Goal: Find specific page/section: Find specific page/section

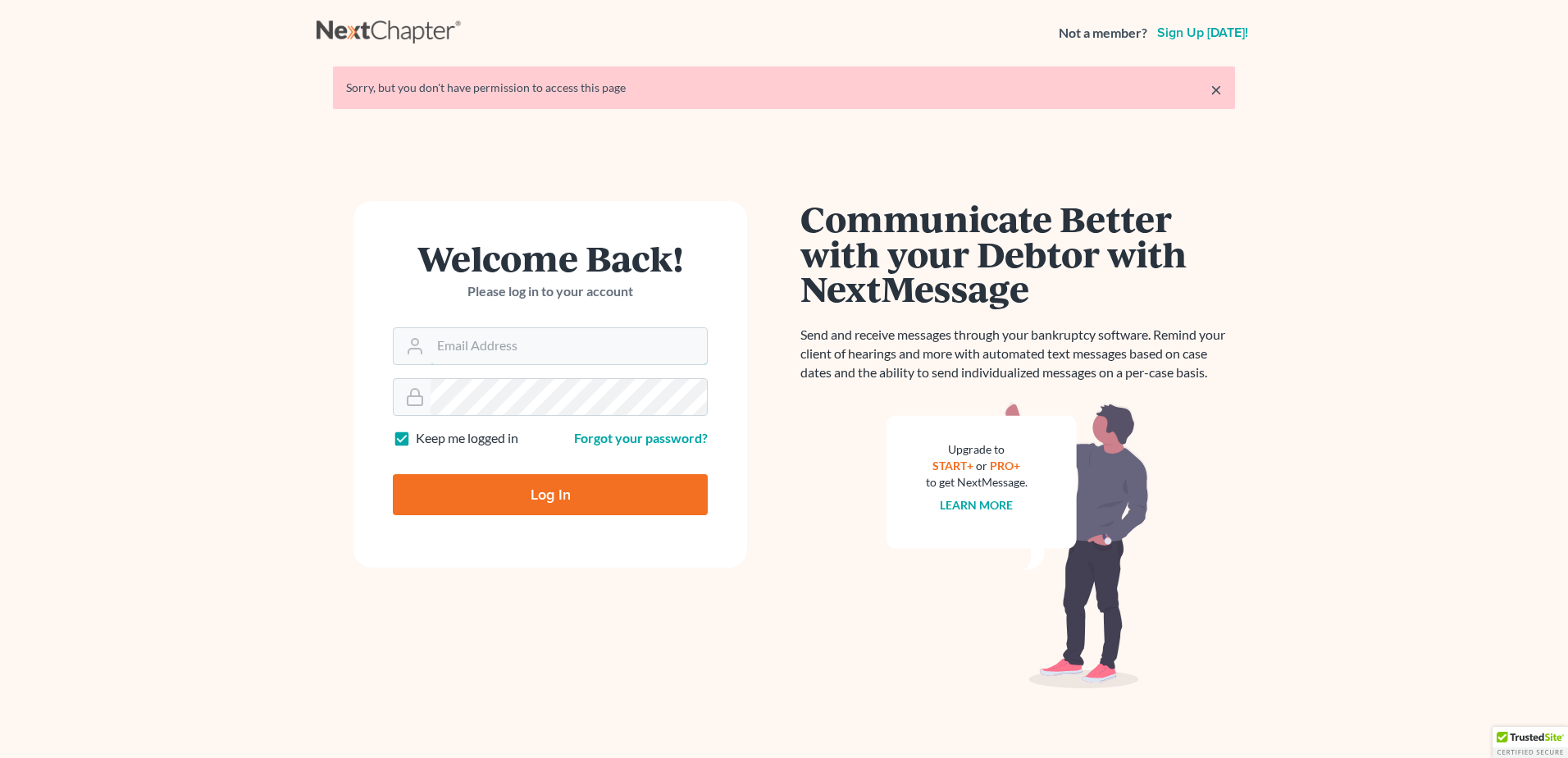
type input "lmoberg@saderlawfirm.com"
click at [609, 466] on div "Log In" at bounding box center [550, 487] width 315 height 54
click at [608, 491] on input "Log In" at bounding box center [550, 494] width 315 height 41
type input "Thinking..."
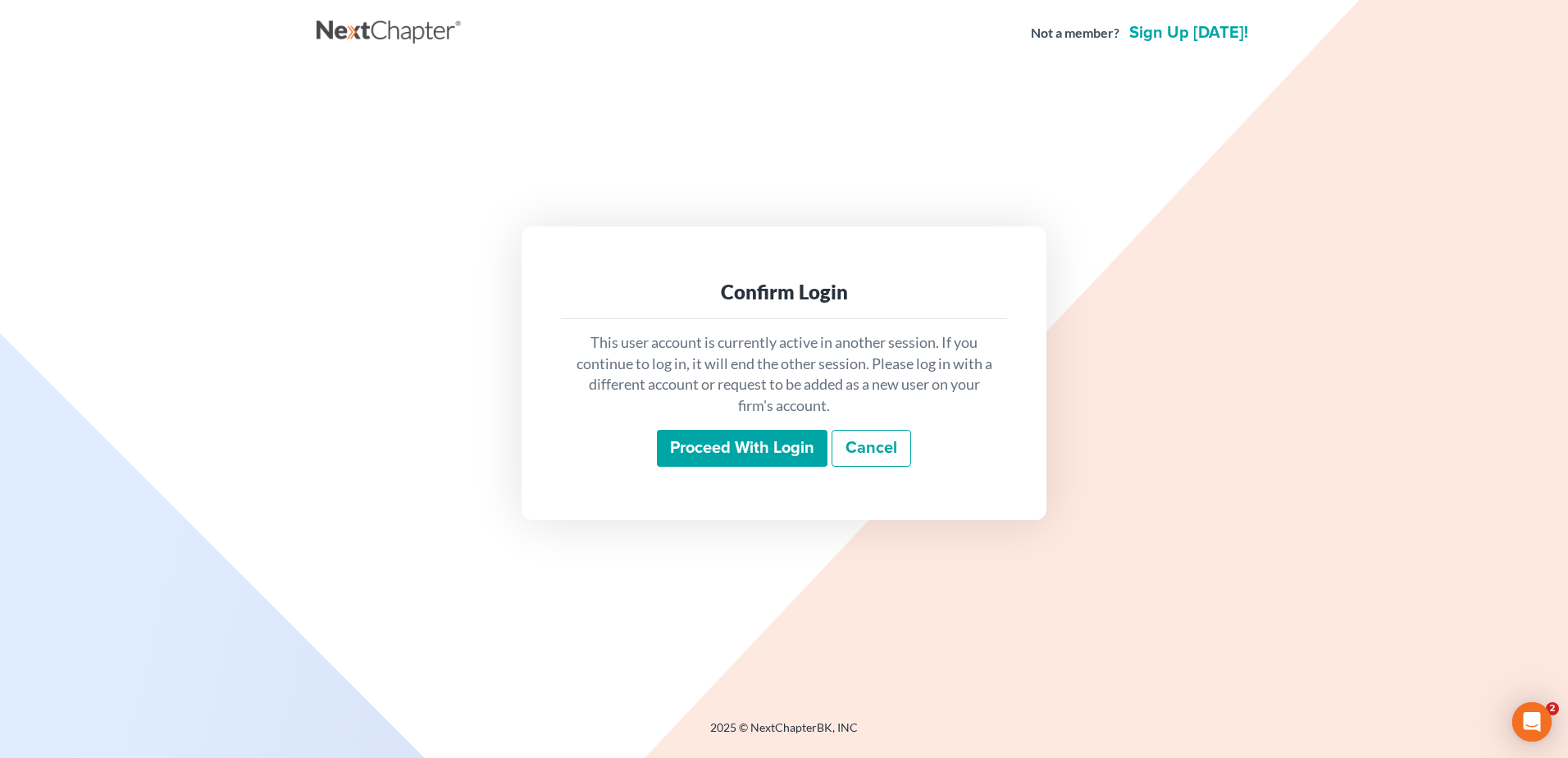
click at [717, 460] on input "Proceed with login" at bounding box center [742, 448] width 171 height 38
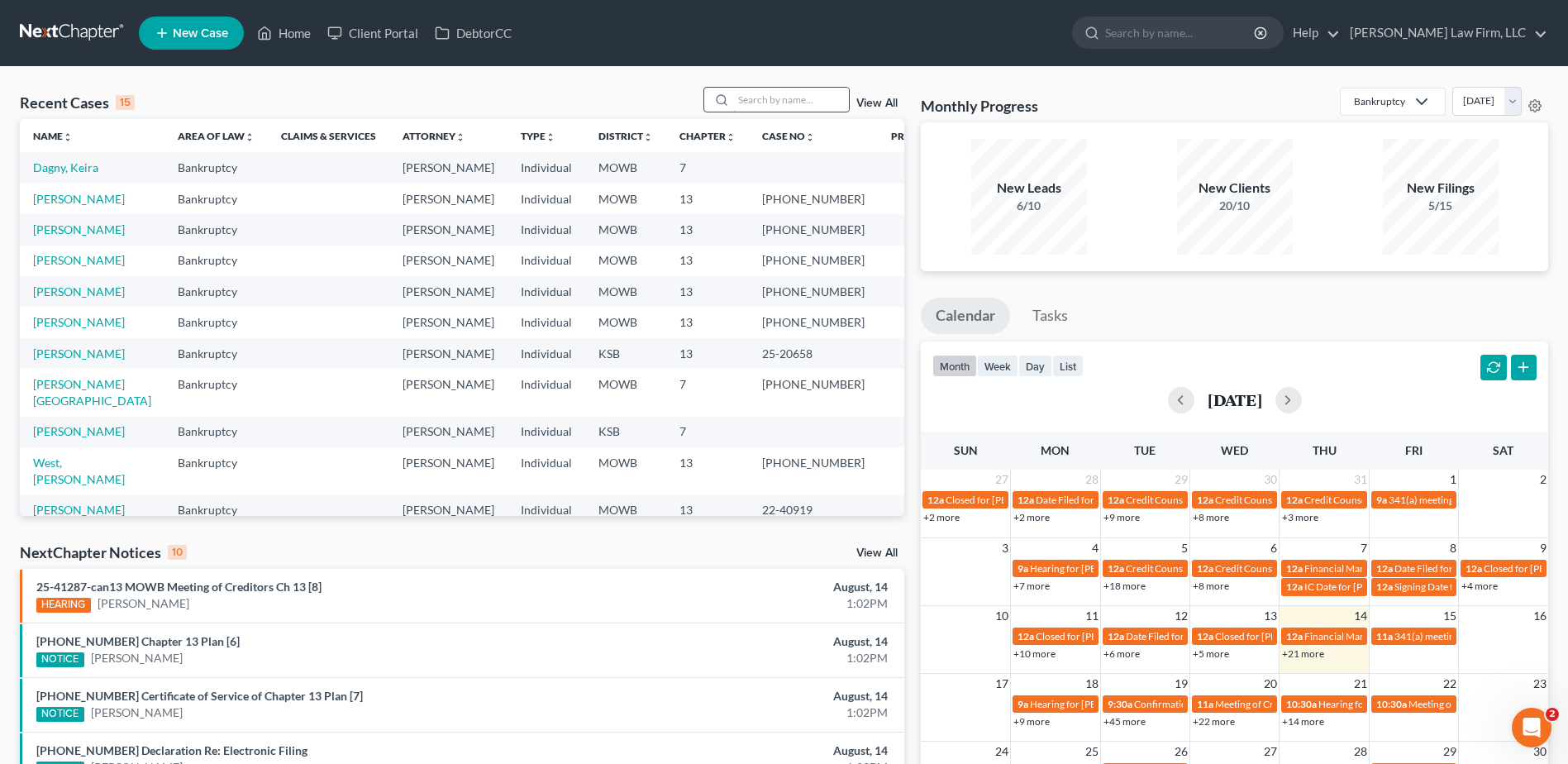
click at [810, 101] on input "search" at bounding box center [792, 99] width 116 height 24
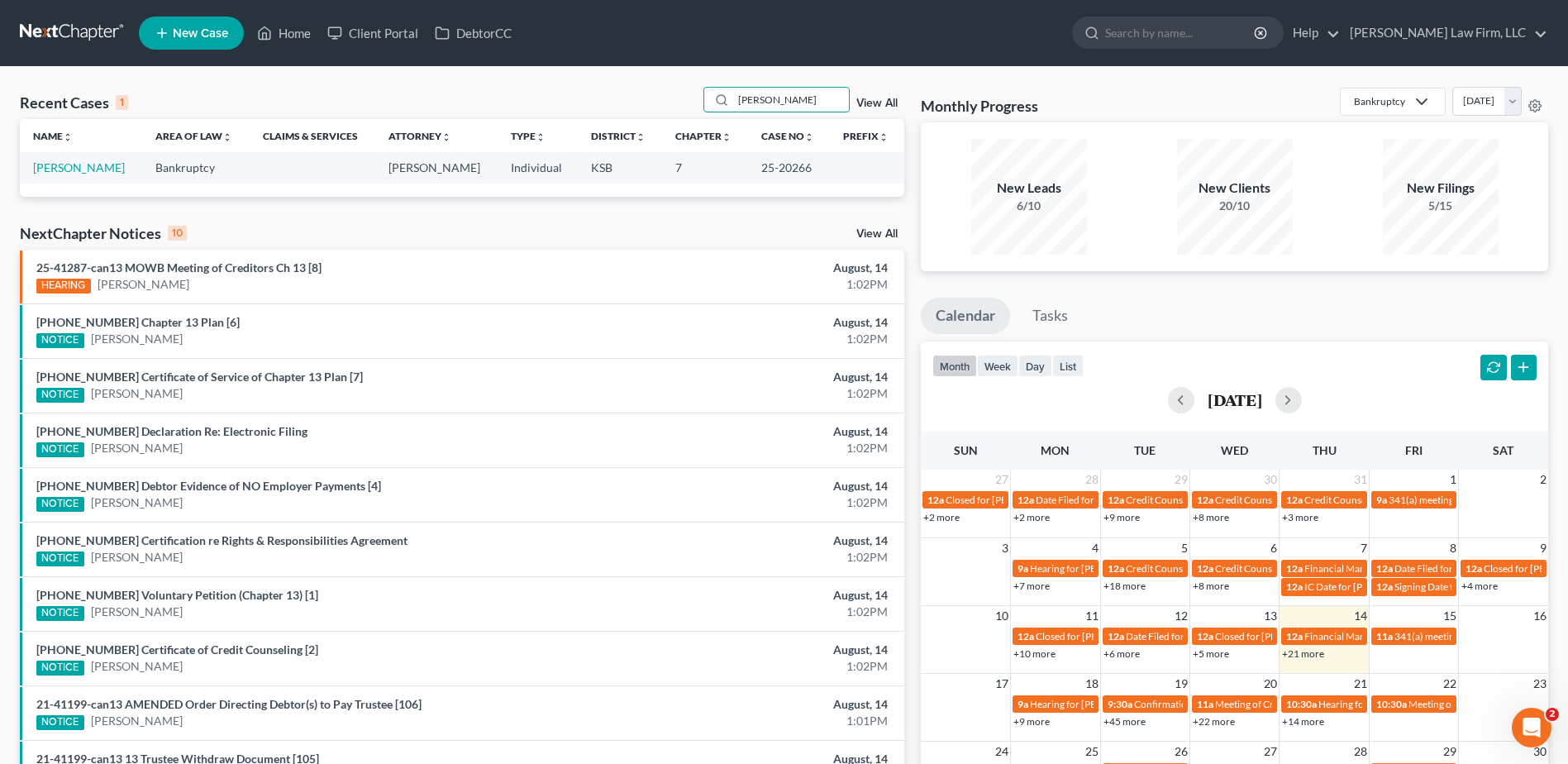
type input "Coleman"
click at [863, 95] on div "Coleman View All" at bounding box center [804, 99] width 202 height 26
click at [875, 108] on link "View All" at bounding box center [876, 104] width 41 height 11
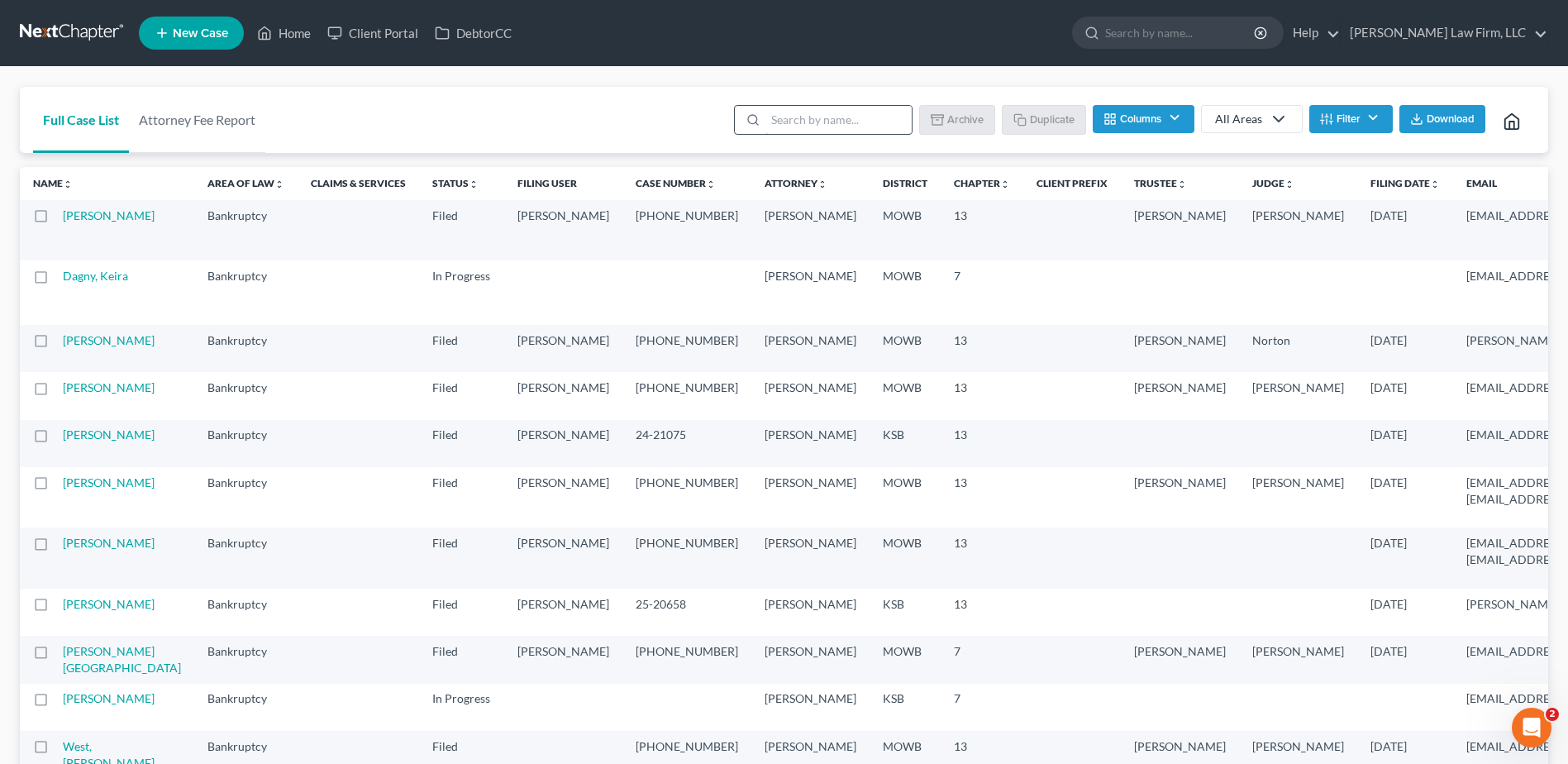
click at [833, 123] on input "search" at bounding box center [838, 120] width 147 height 29
type input "Coleman"
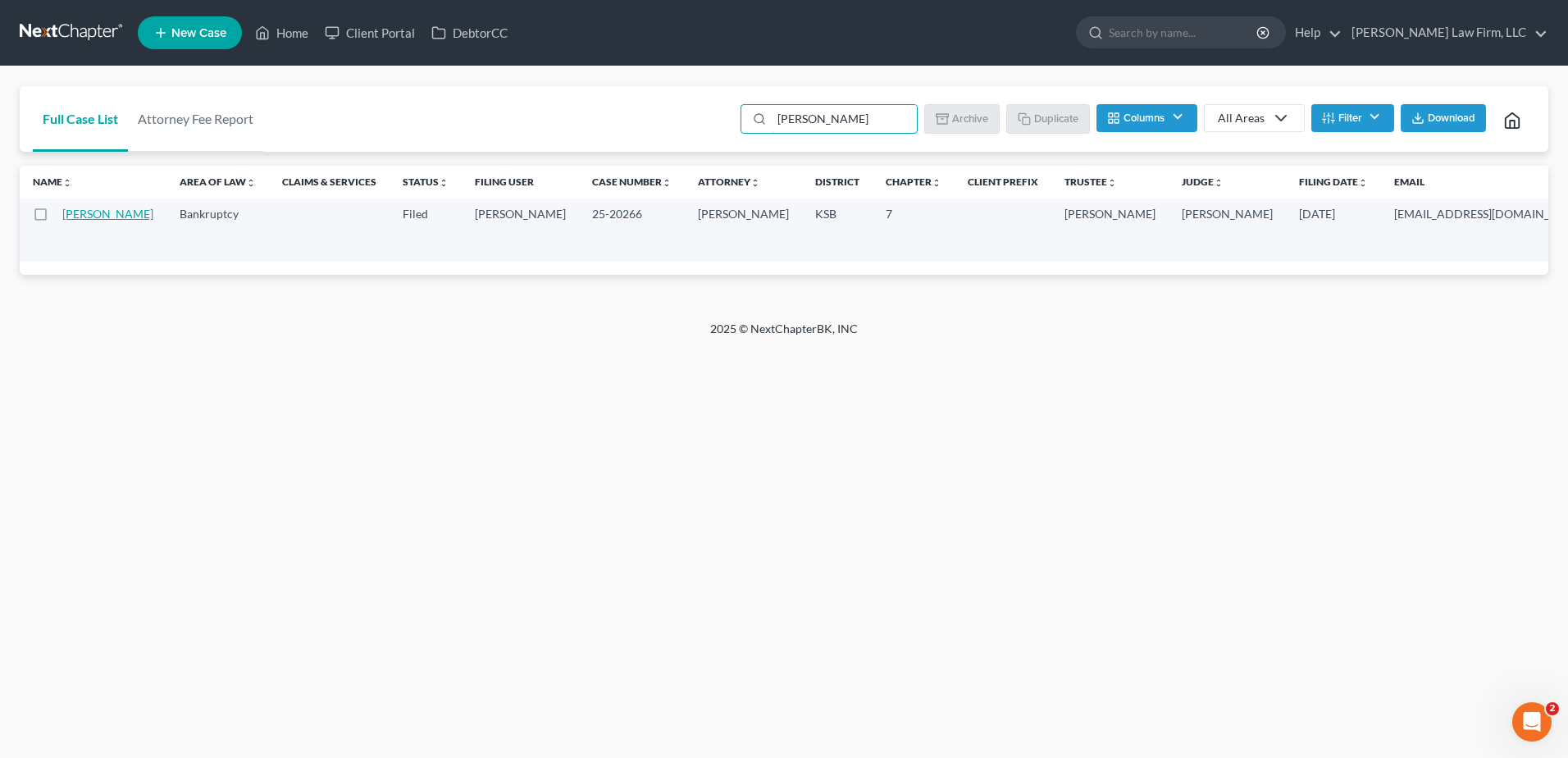
click at [94, 214] on link "Coleman, James" at bounding box center [108, 213] width 91 height 14
select select "6"
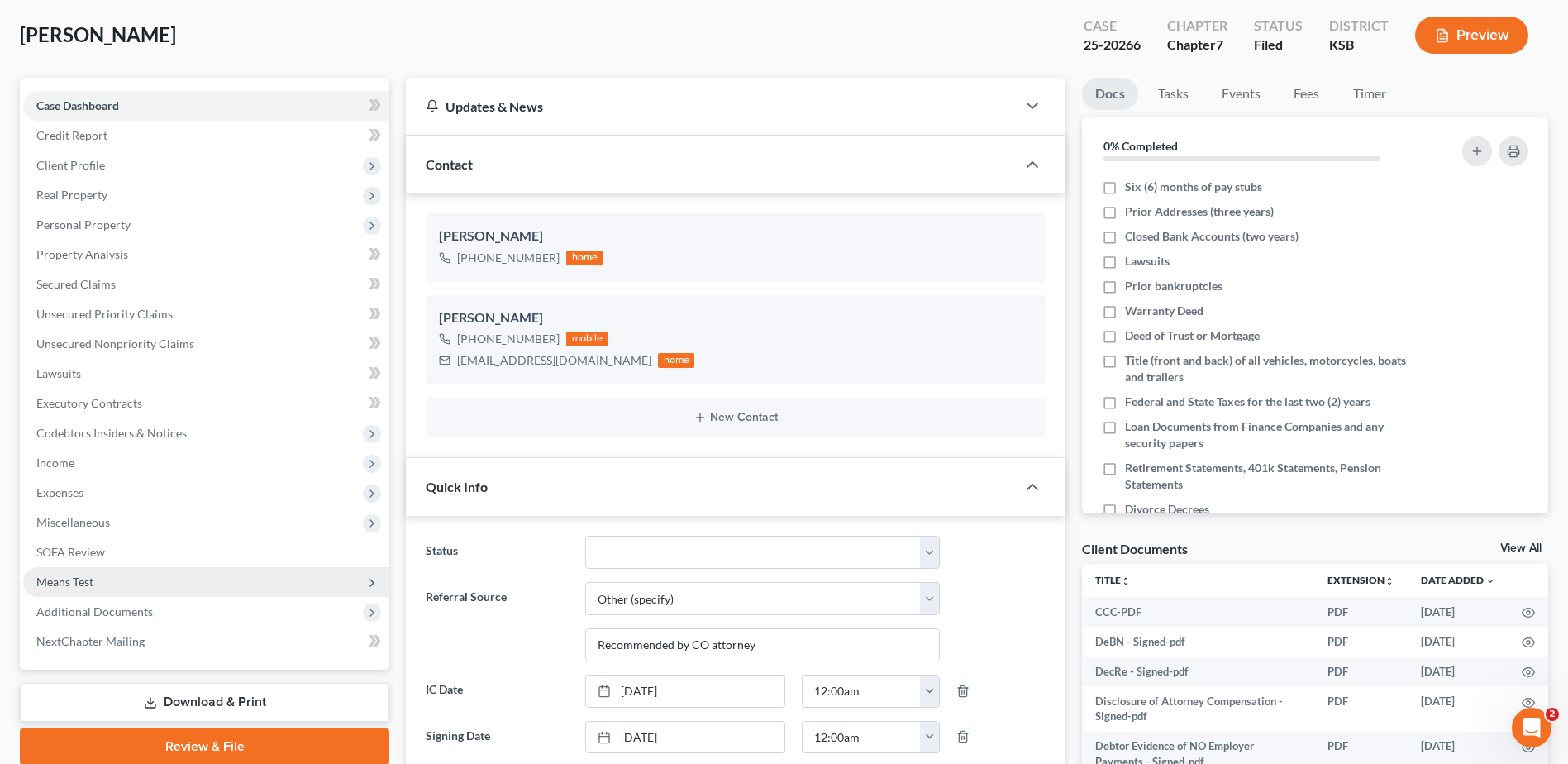
scroll to position [83, 0]
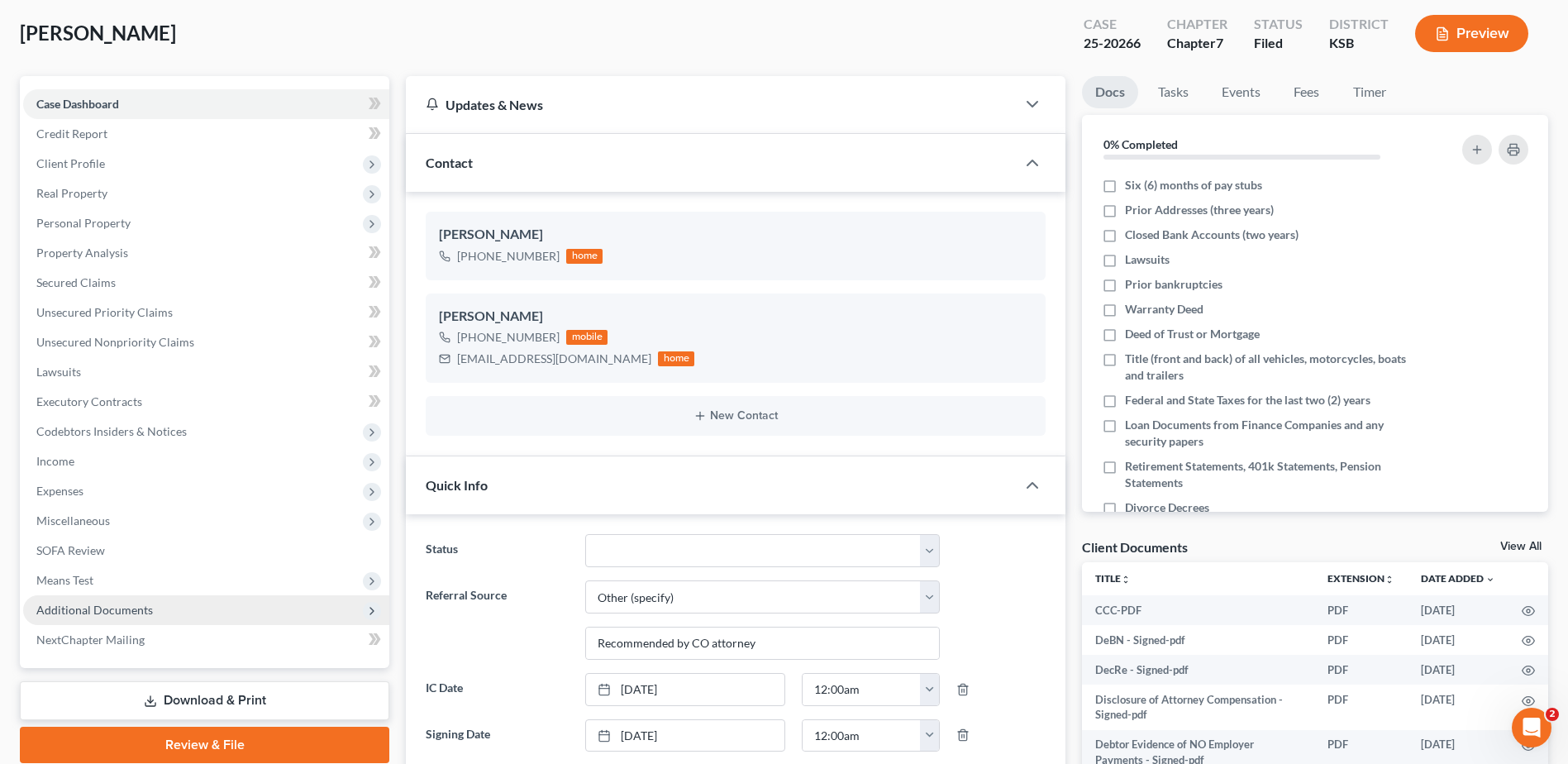
click at [78, 602] on span "Additional Documents" at bounding box center [94, 609] width 116 height 14
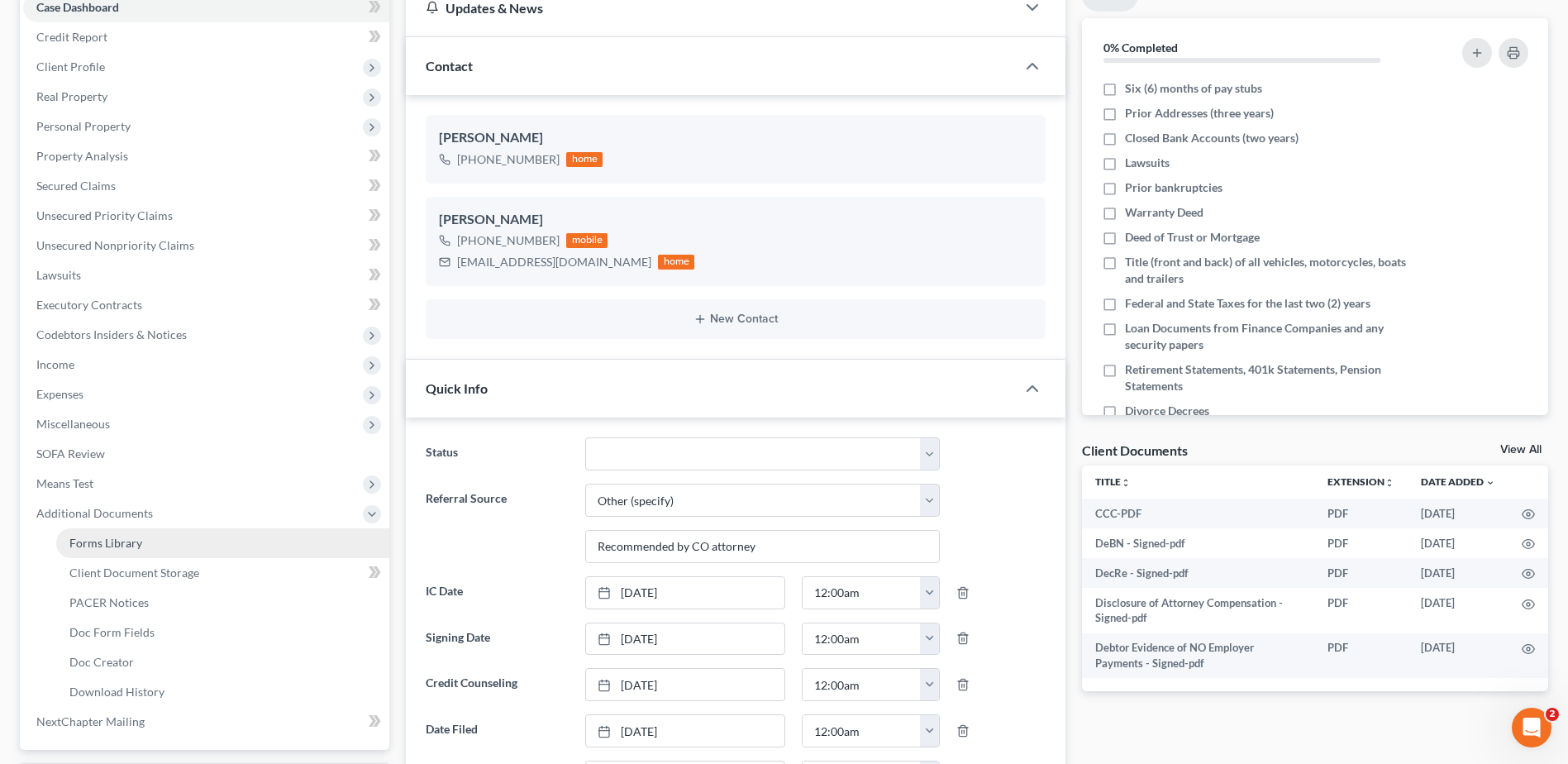
scroll to position [206, 0]
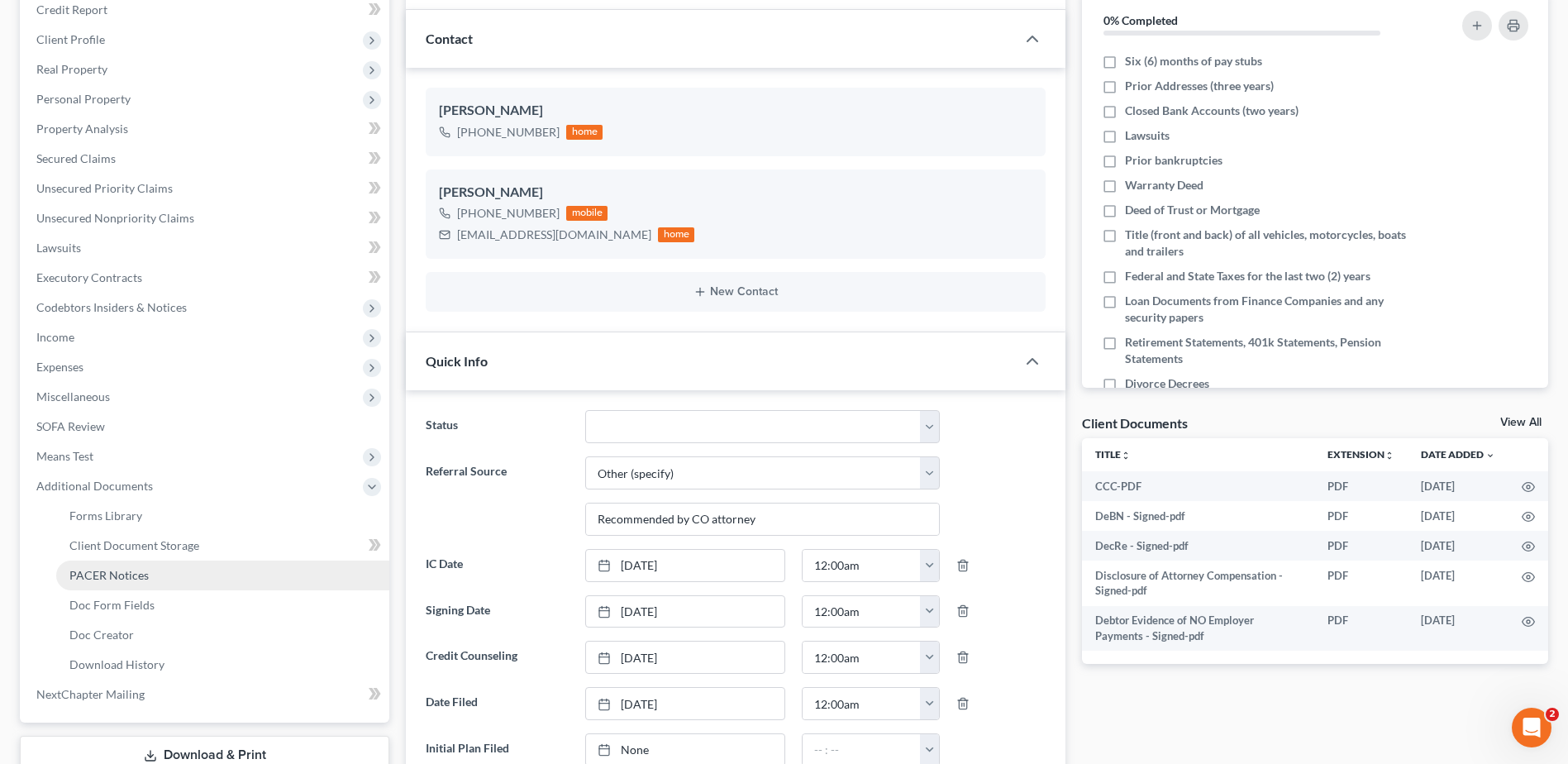
click at [111, 575] on span "PACER Notices" at bounding box center [108, 575] width 79 height 14
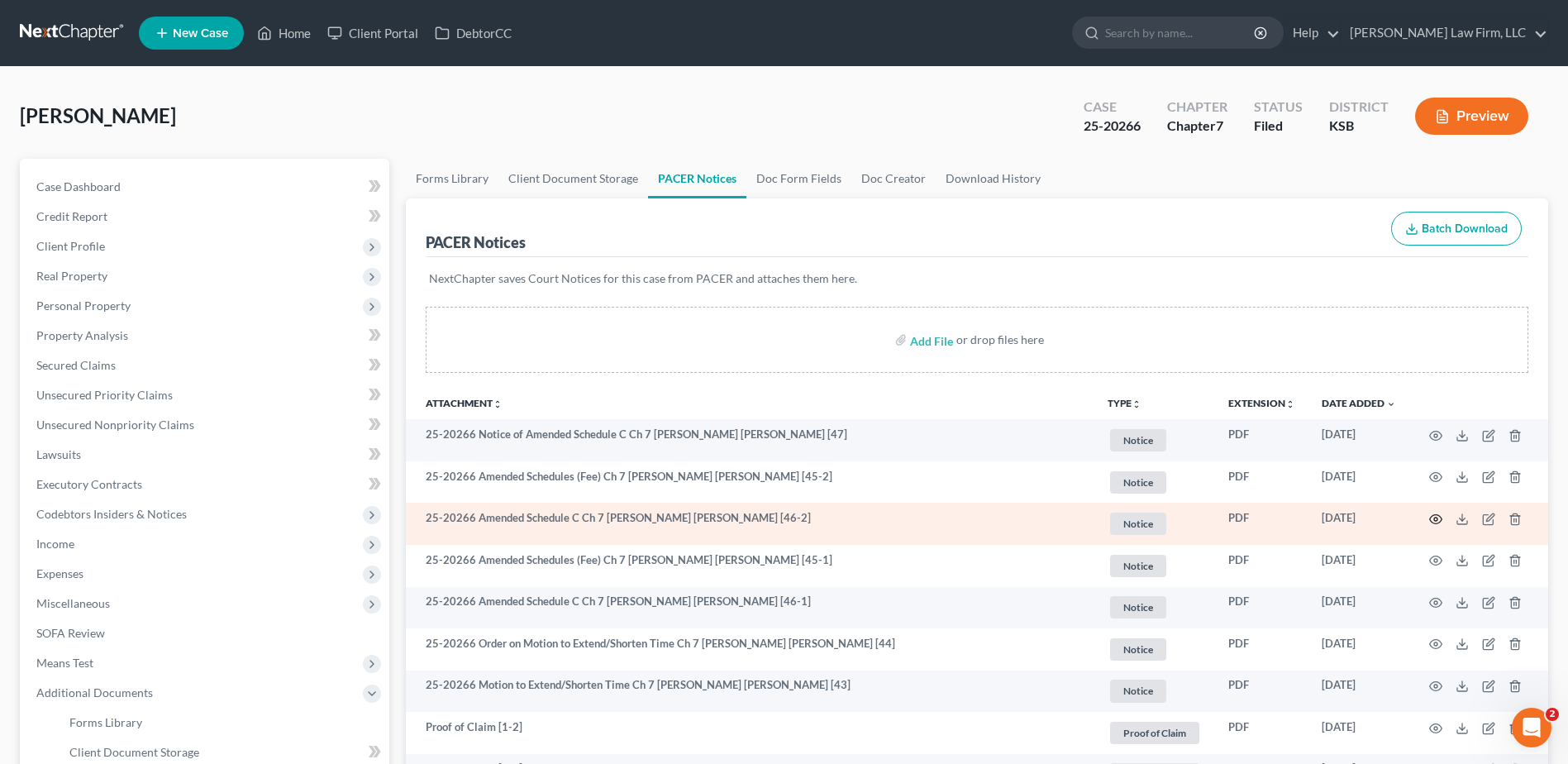
click at [1440, 519] on icon "button" at bounding box center [1436, 519] width 13 height 13
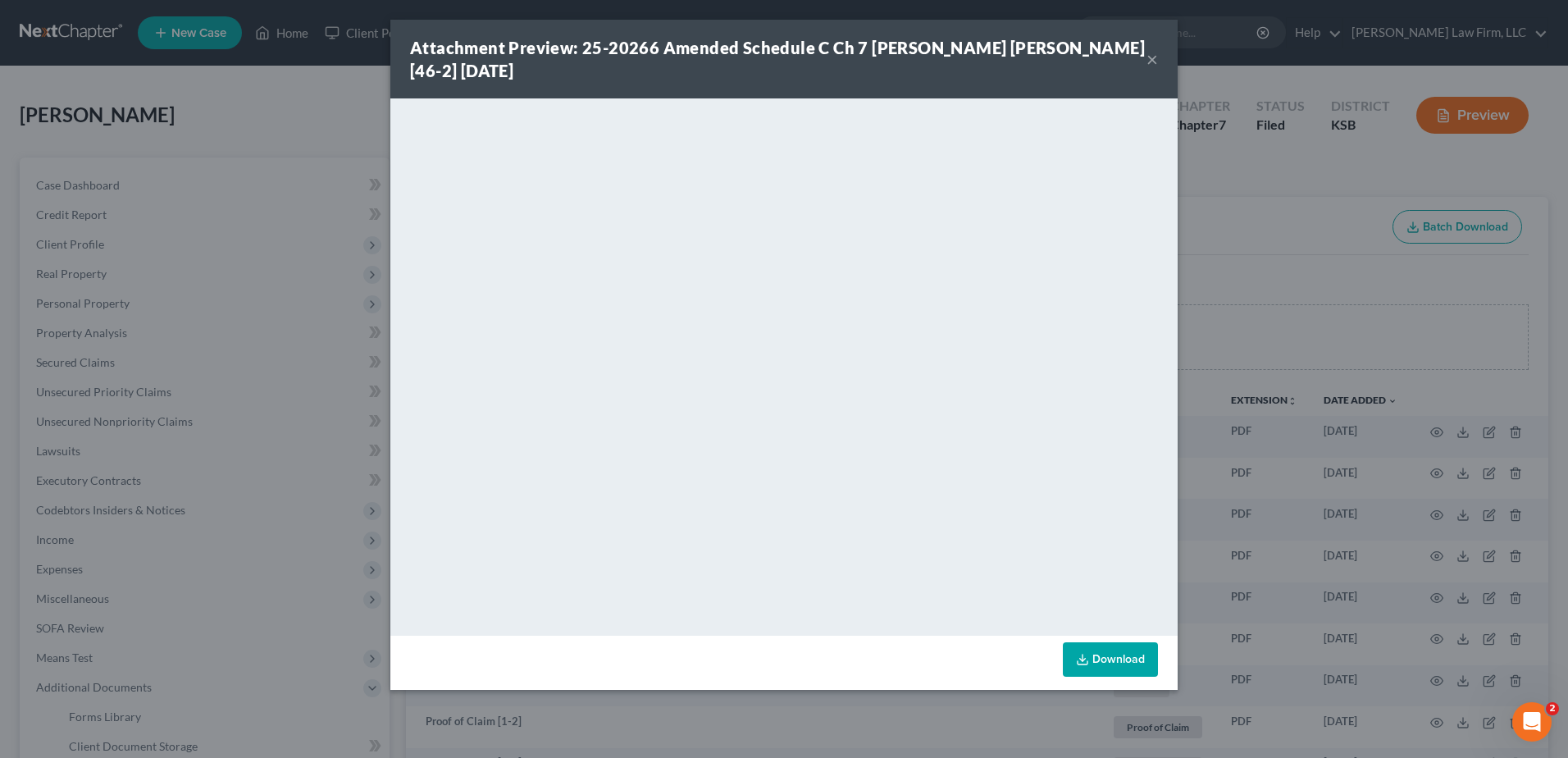
click at [1157, 59] on button "×" at bounding box center [1153, 59] width 11 height 20
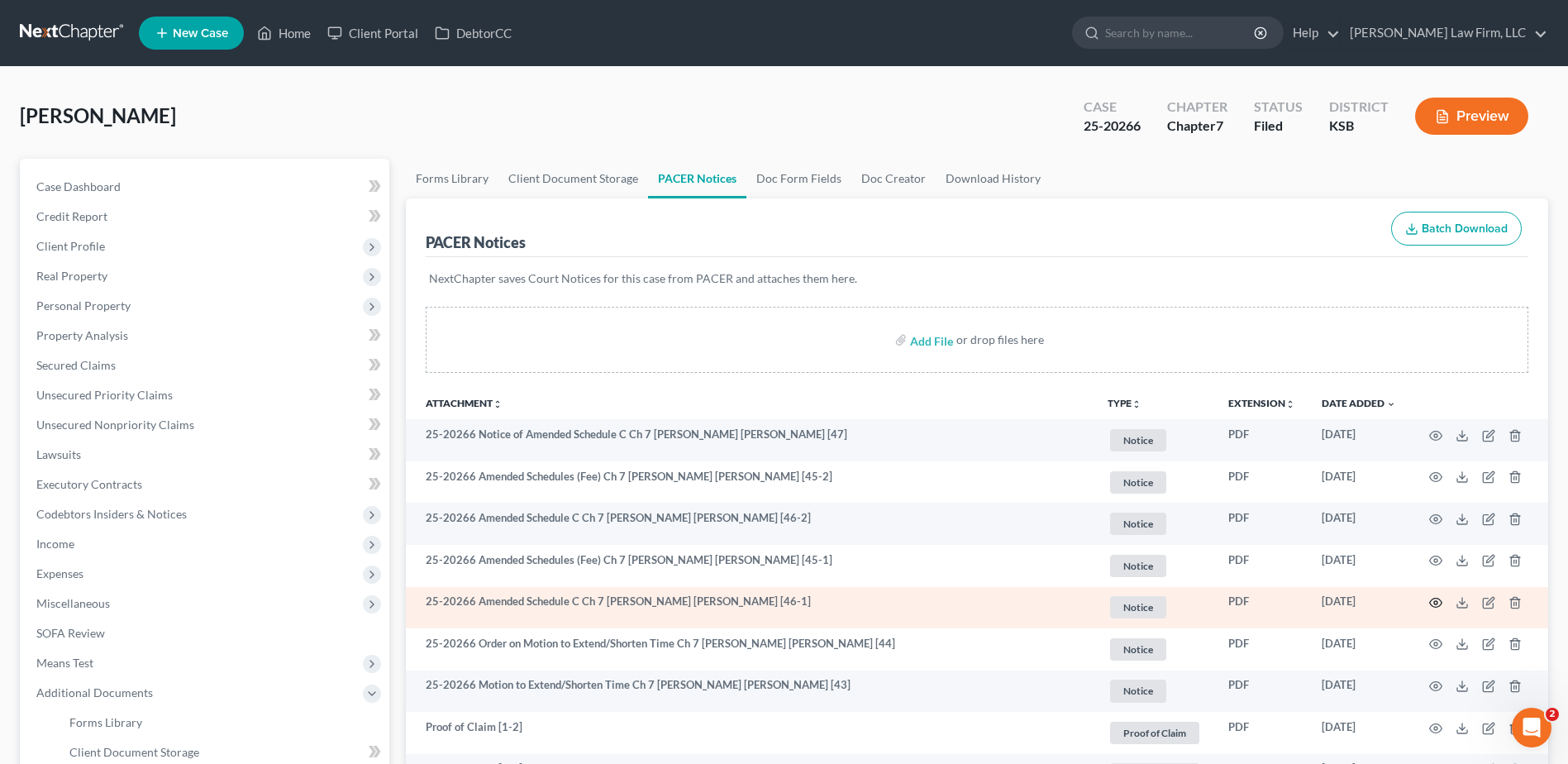
click at [1435, 601] on circle "button" at bounding box center [1435, 602] width 3 height 3
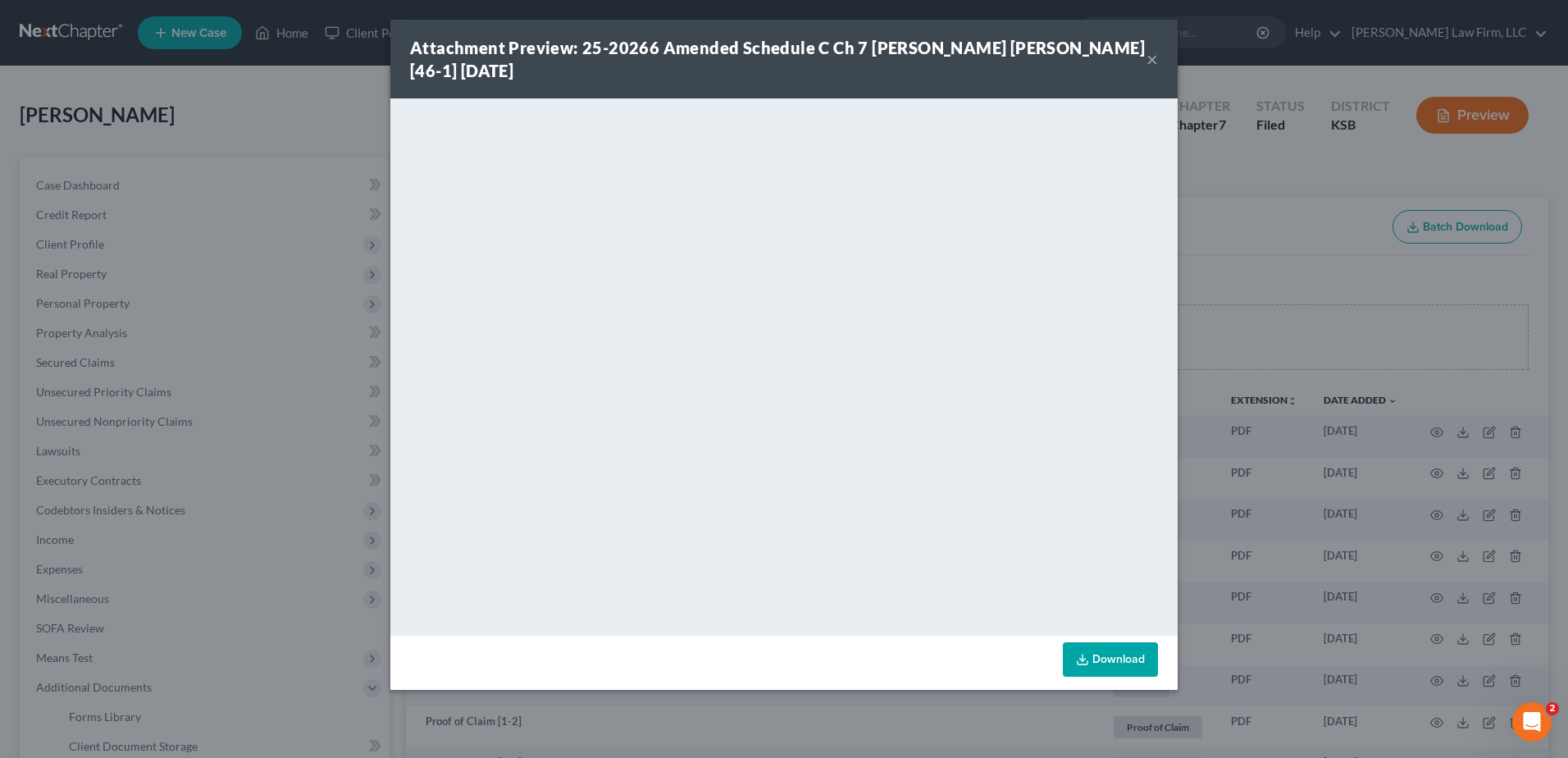
click at [1148, 58] on button "×" at bounding box center [1153, 59] width 11 height 20
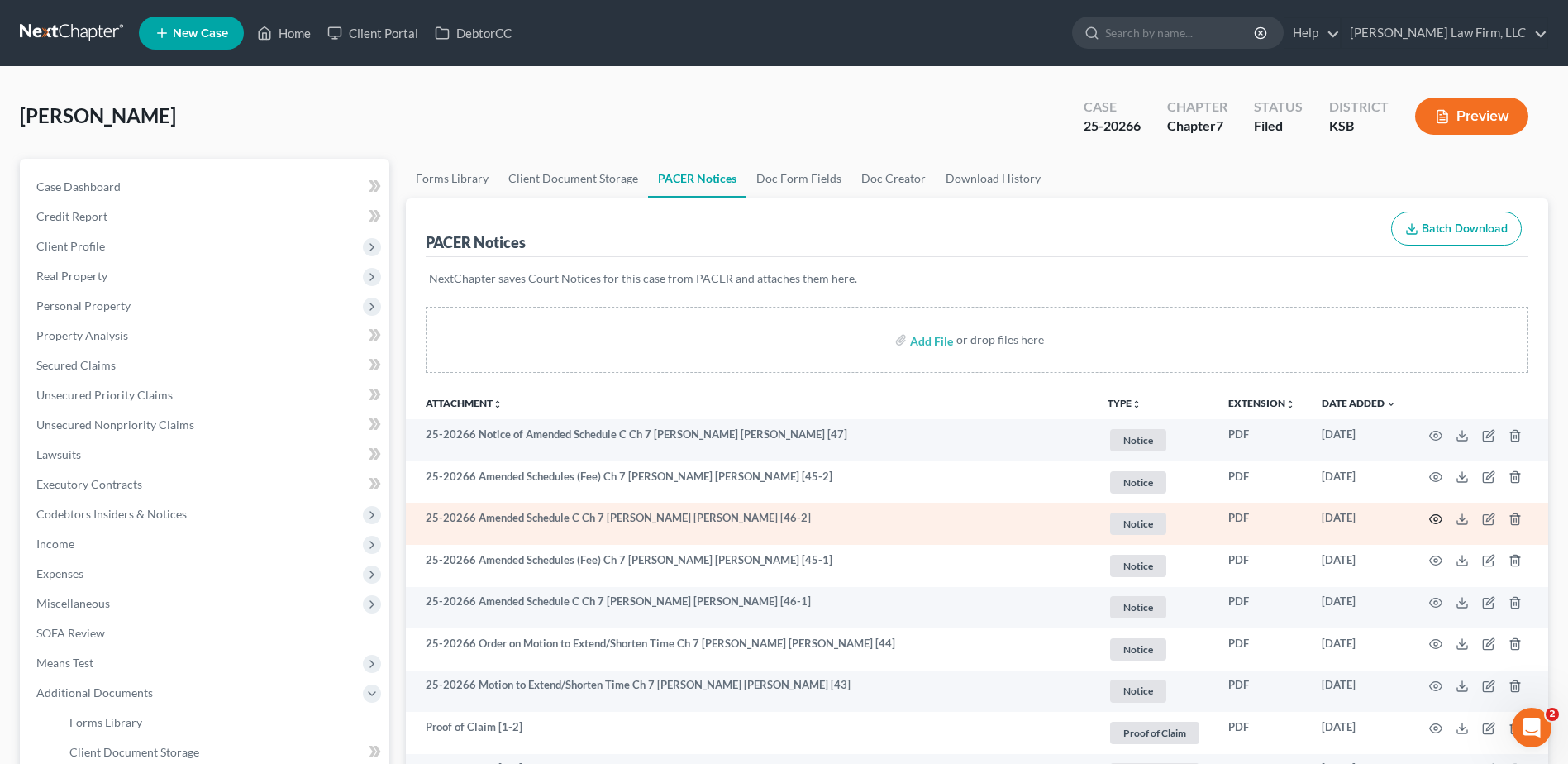
click at [1436, 519] on icon "button" at bounding box center [1436, 519] width 13 height 13
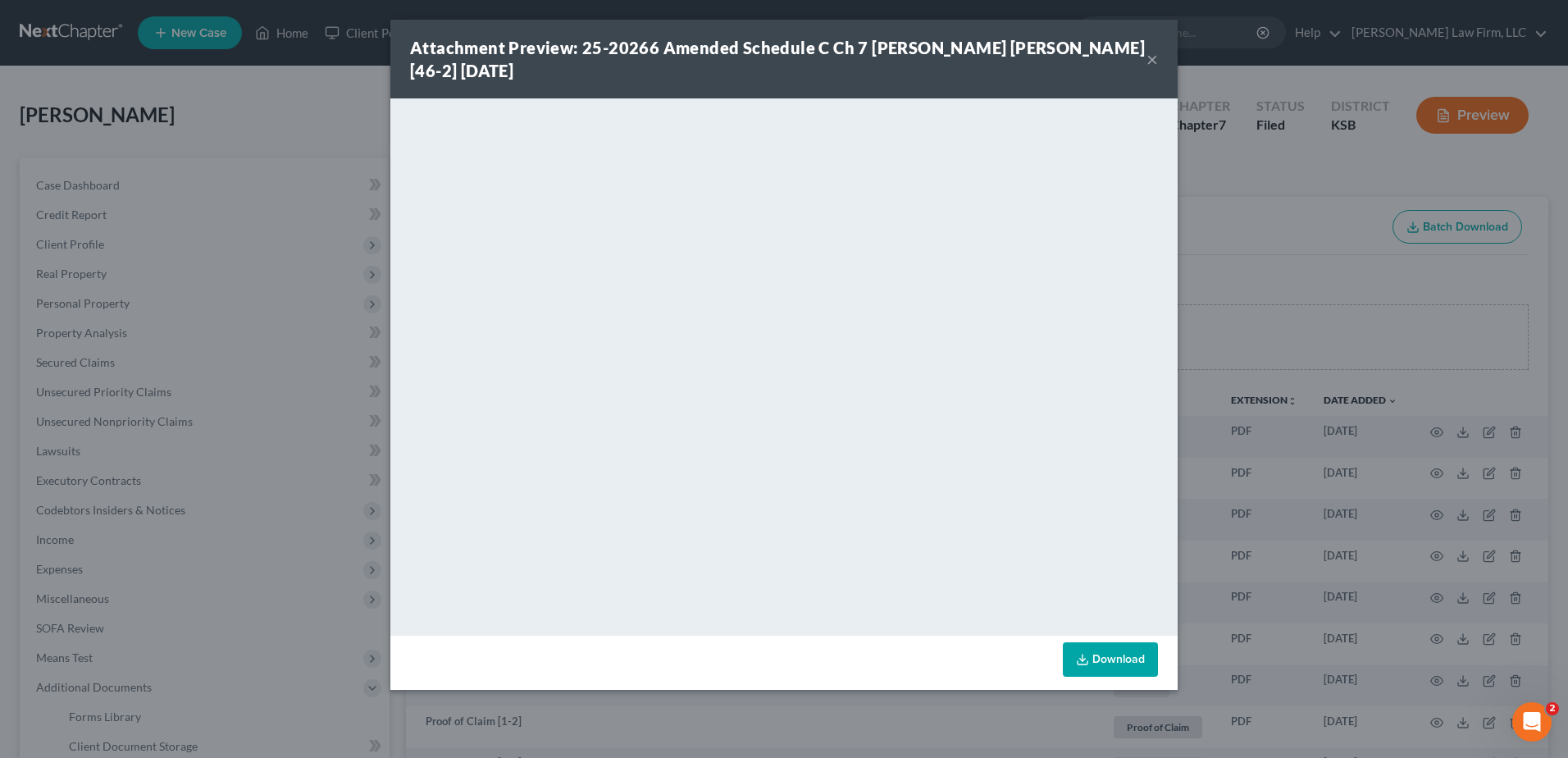
click at [1154, 59] on button "×" at bounding box center [1153, 59] width 11 height 20
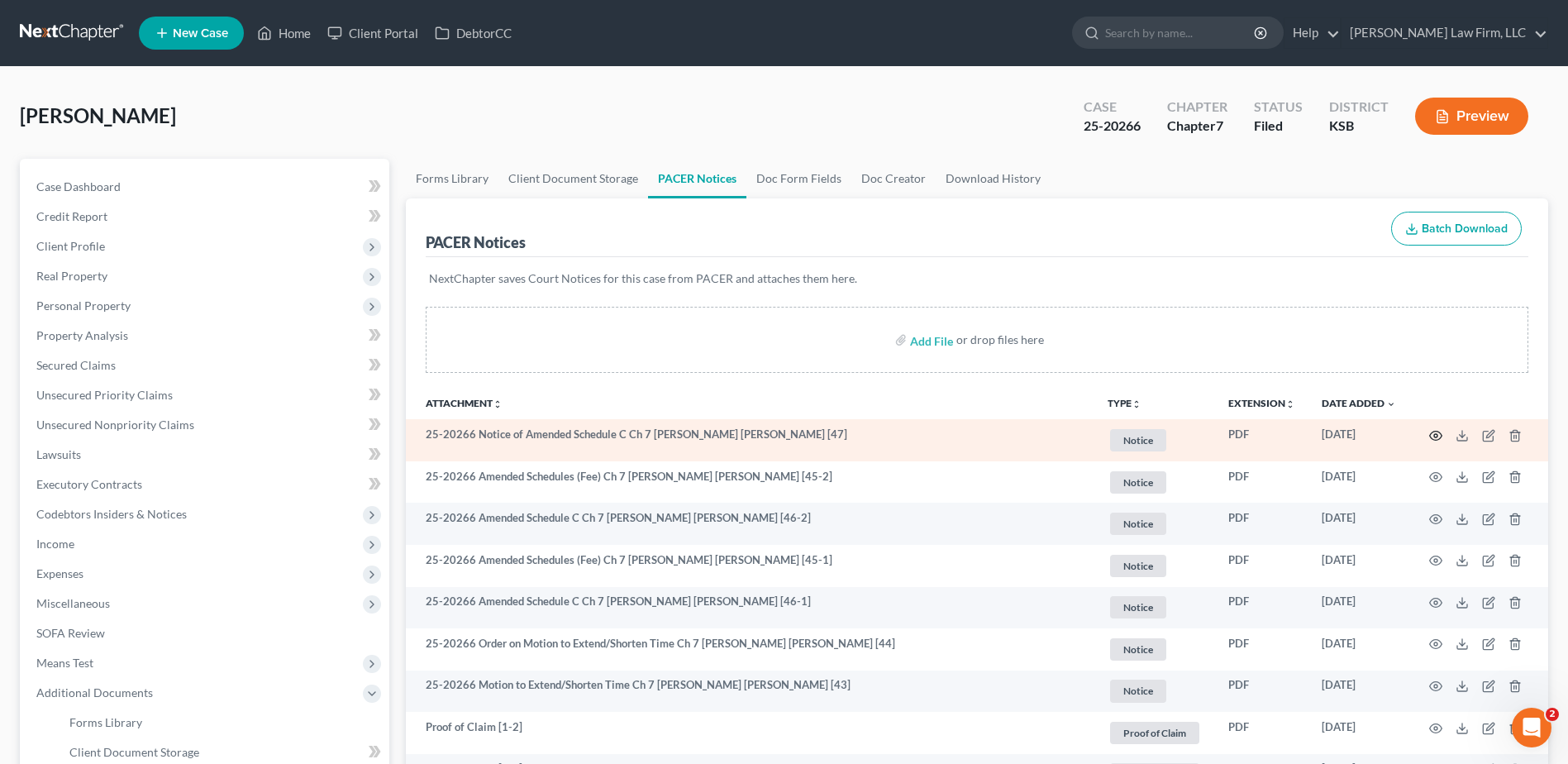
click at [1438, 438] on icon "button" at bounding box center [1436, 436] width 13 height 13
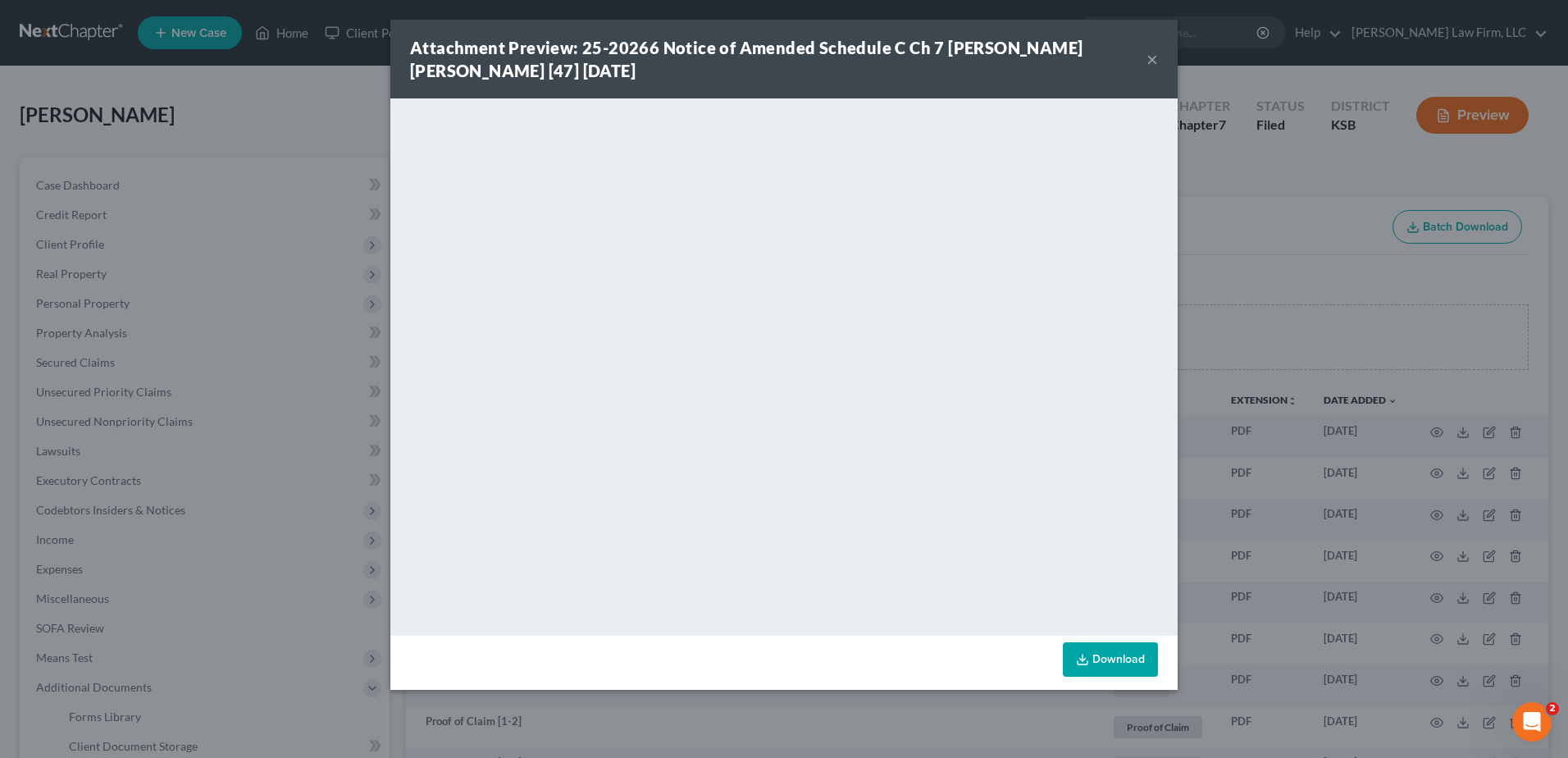
click at [1153, 58] on button "×" at bounding box center [1153, 59] width 11 height 20
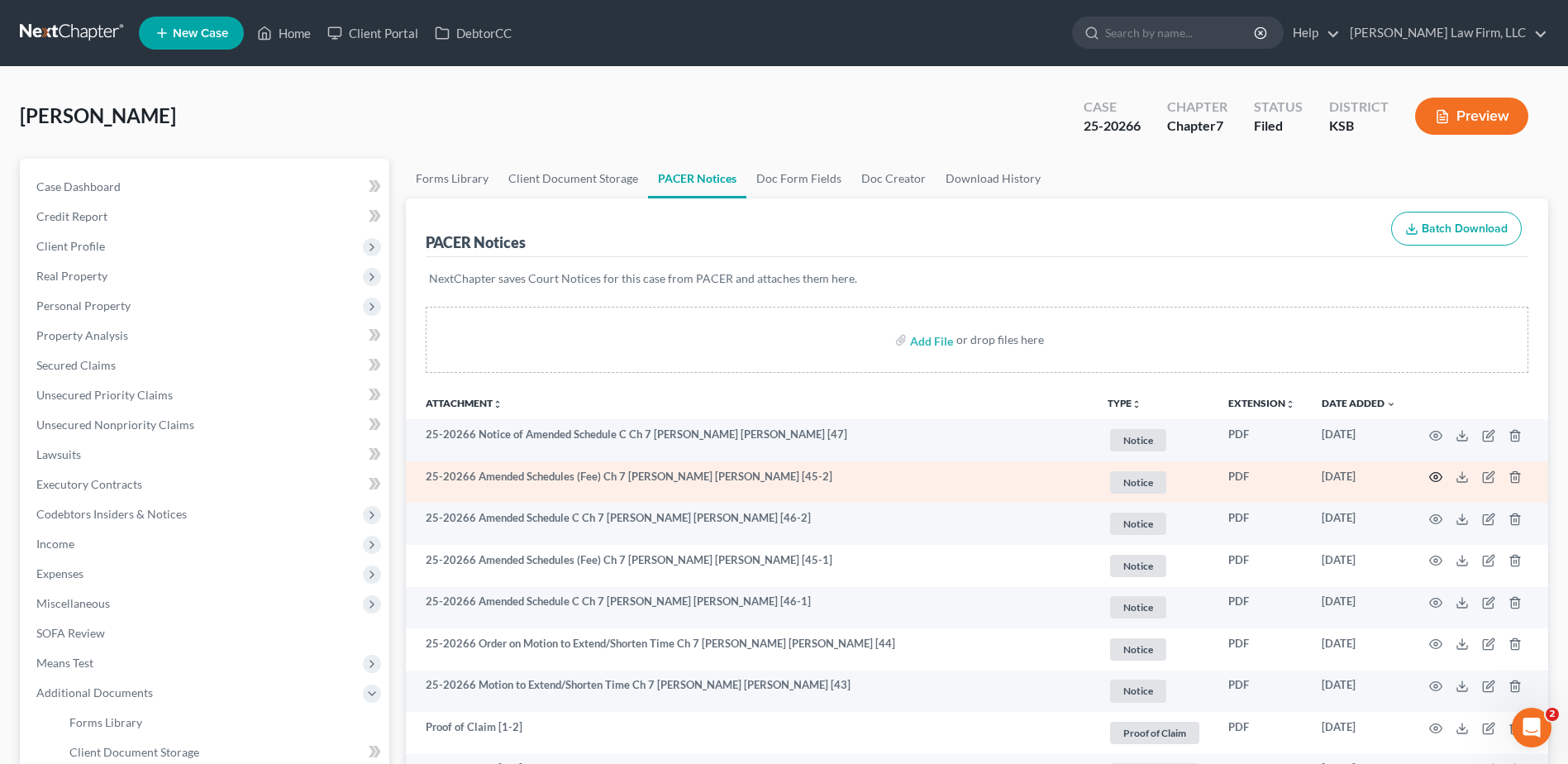
click at [1437, 476] on circle "button" at bounding box center [1435, 477] width 3 height 3
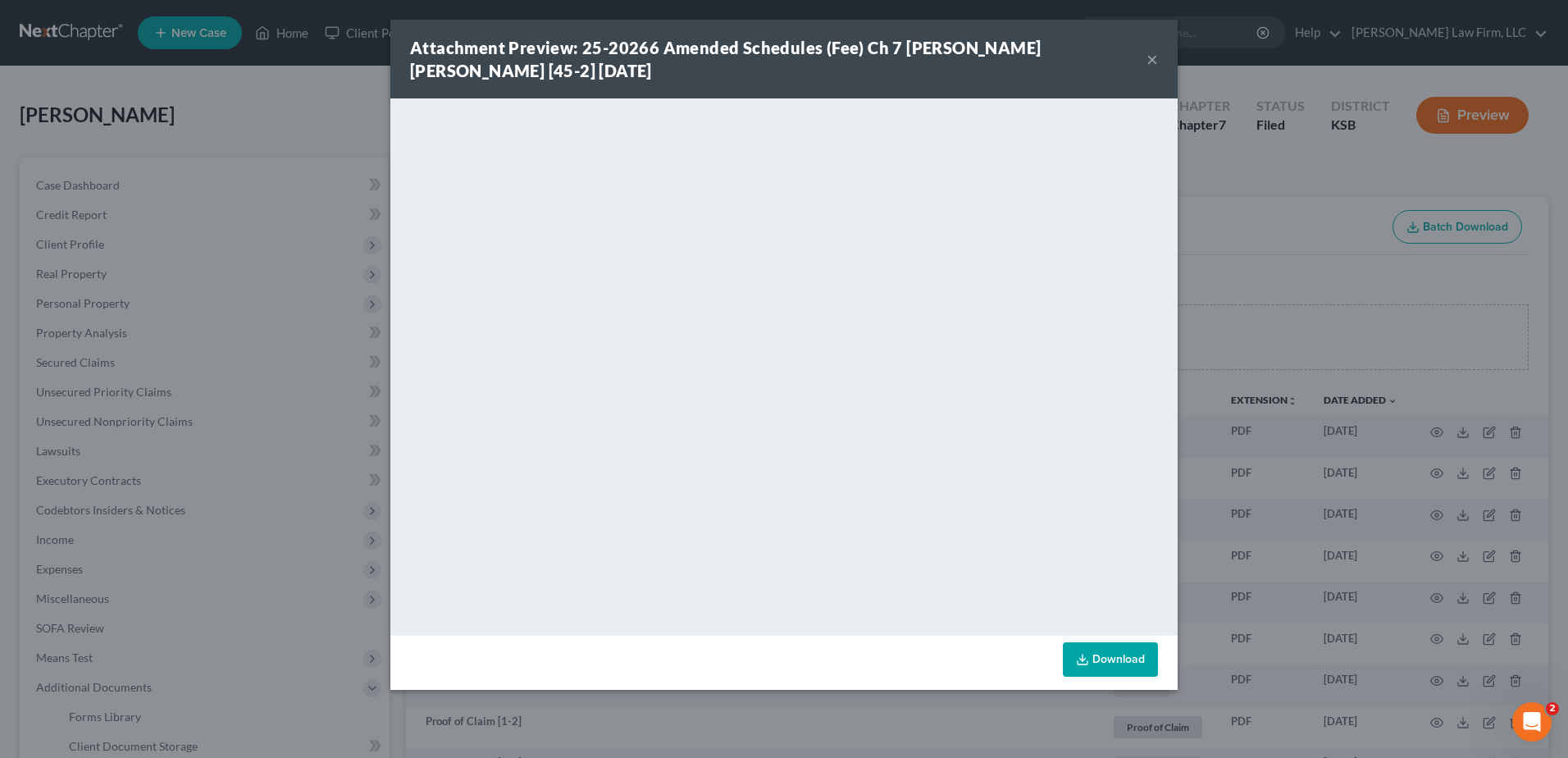
click at [1153, 59] on button "×" at bounding box center [1153, 59] width 11 height 20
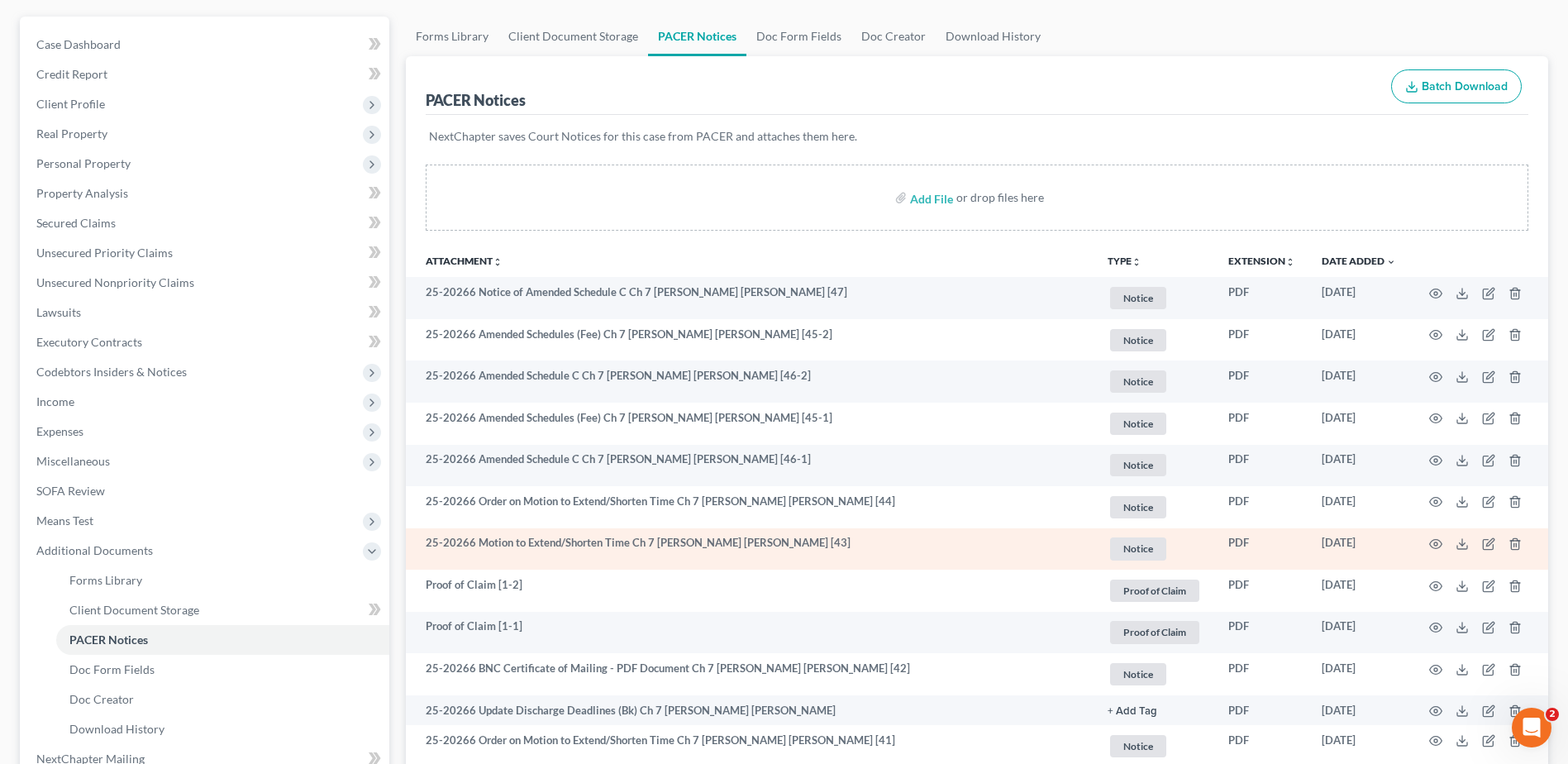
scroll to position [186, 0]
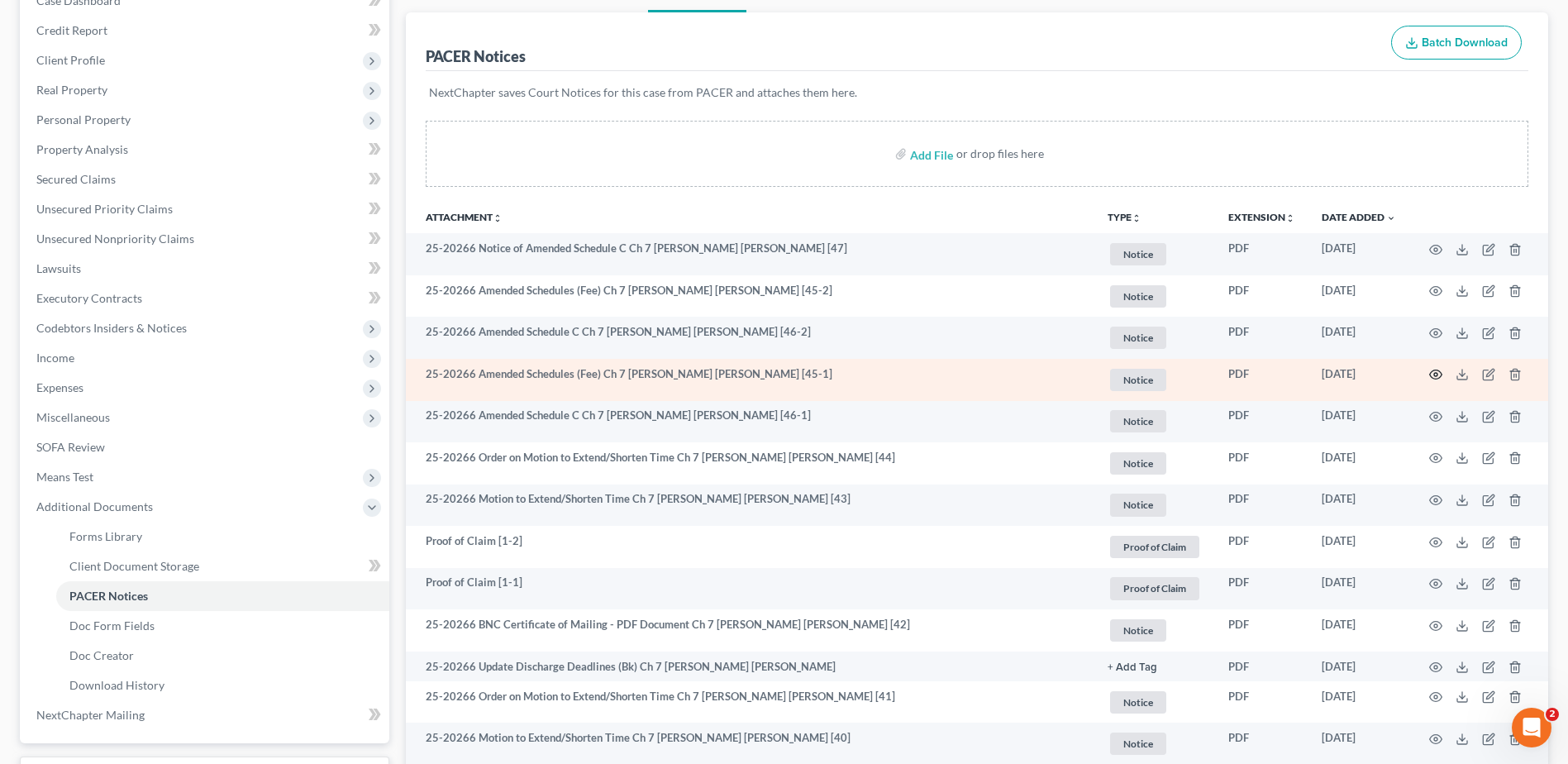
click at [1441, 374] on icon "button" at bounding box center [1436, 375] width 12 height 10
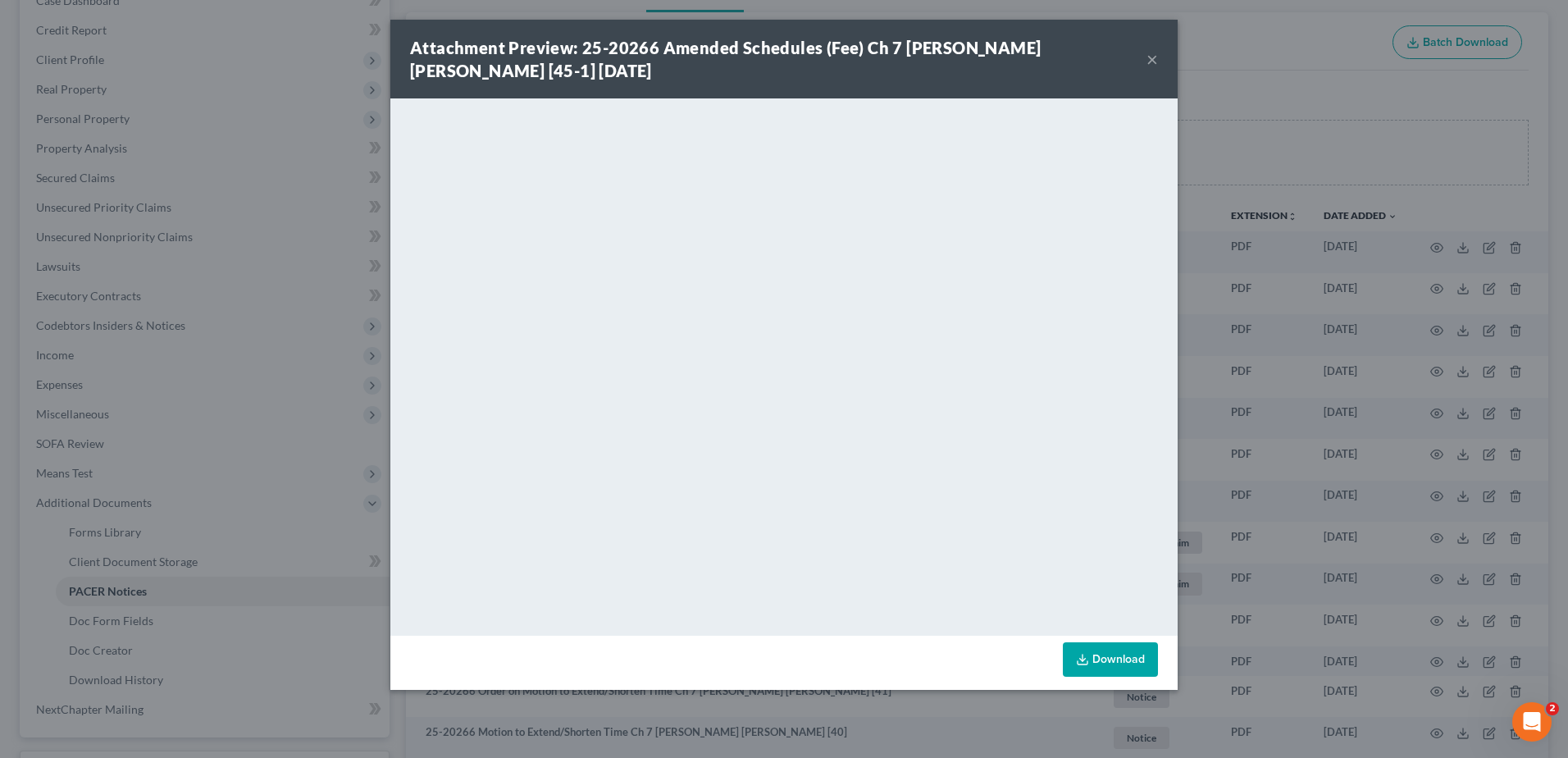
click at [1155, 59] on button "×" at bounding box center [1153, 59] width 11 height 20
